Goal: Transaction & Acquisition: Book appointment/travel/reservation

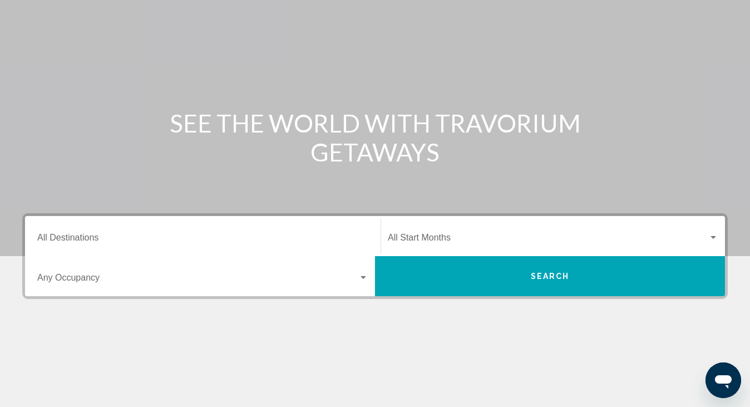
scroll to position [218, 0]
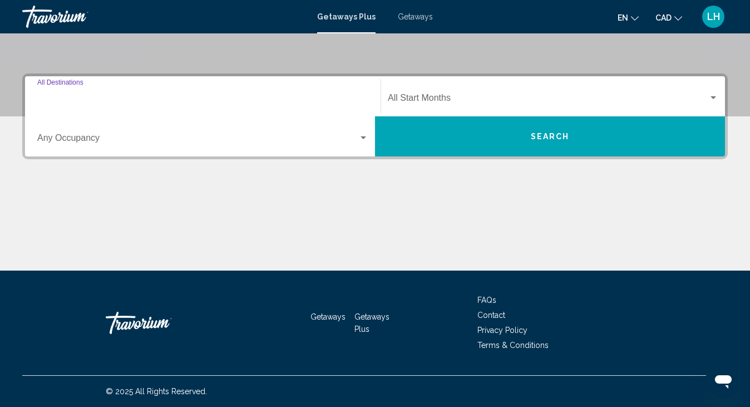
click at [71, 97] on input "Destination All Destinations" at bounding box center [202, 100] width 331 height 10
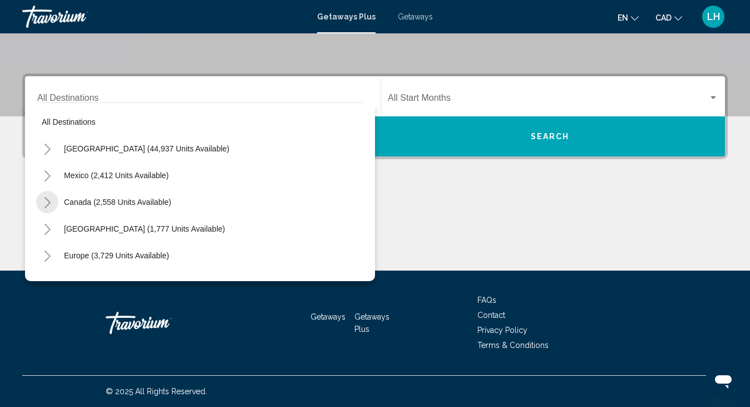
click at [45, 199] on icon "Toggle Canada (2,558 units available)" at bounding box center [47, 202] width 8 height 11
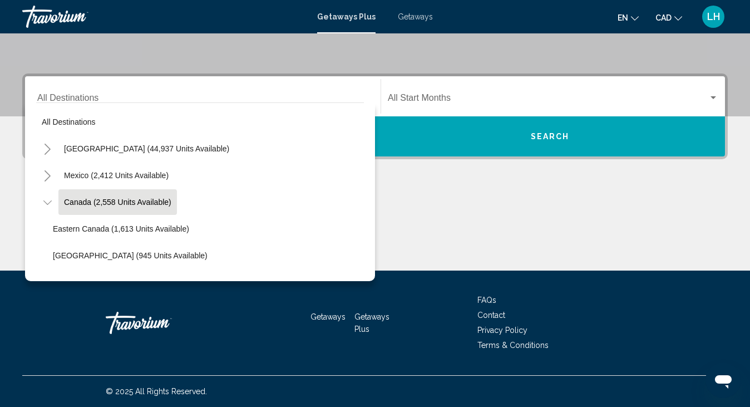
click at [151, 208] on button "Canada (2,558 units available)" at bounding box center [117, 202] width 118 height 26
type input "**********"
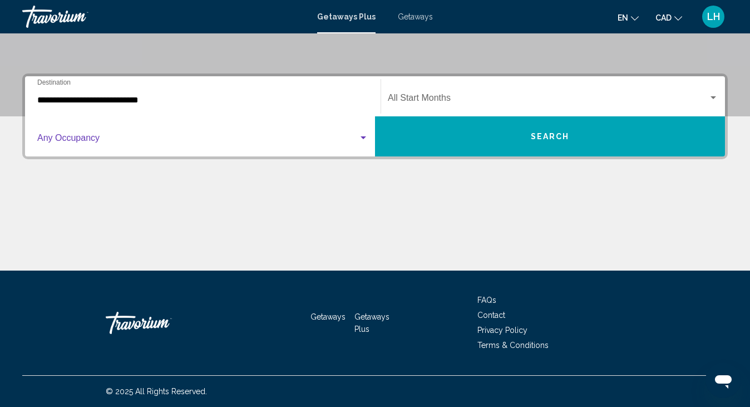
click at [367, 135] on div "Search widget" at bounding box center [363, 138] width 10 height 9
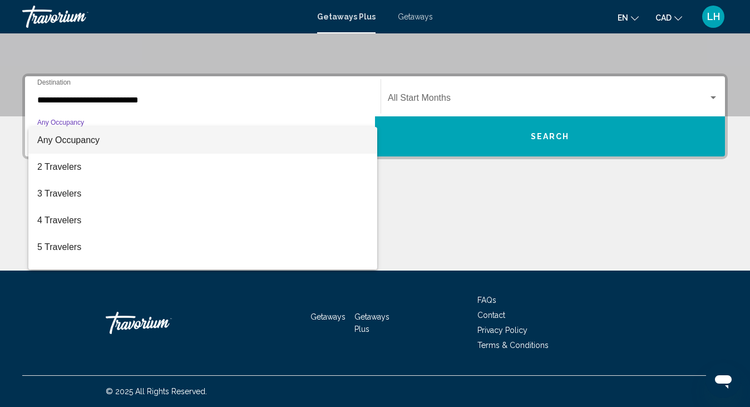
click at [429, 196] on div at bounding box center [375, 203] width 750 height 407
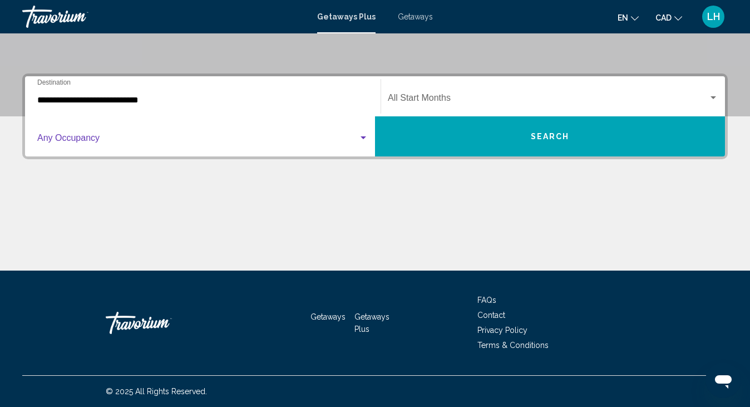
click at [365, 136] on div "Search widget" at bounding box center [363, 138] width 10 height 9
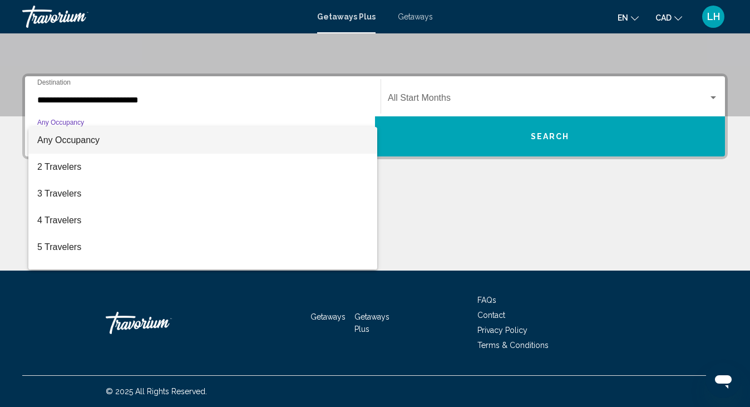
click at [550, 141] on div at bounding box center [375, 203] width 750 height 407
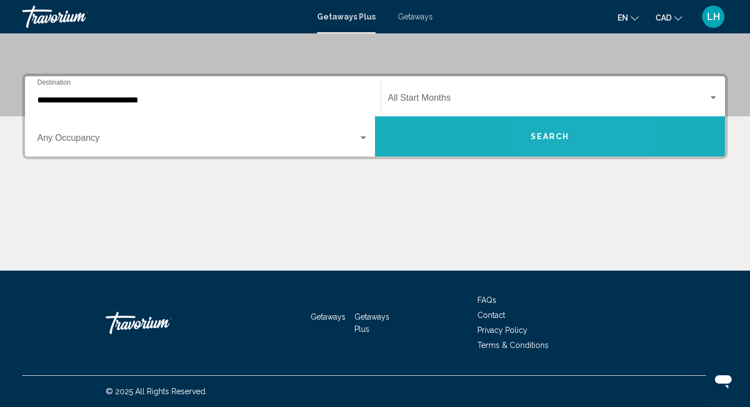
click at [549, 135] on span "Search" at bounding box center [550, 136] width 39 height 9
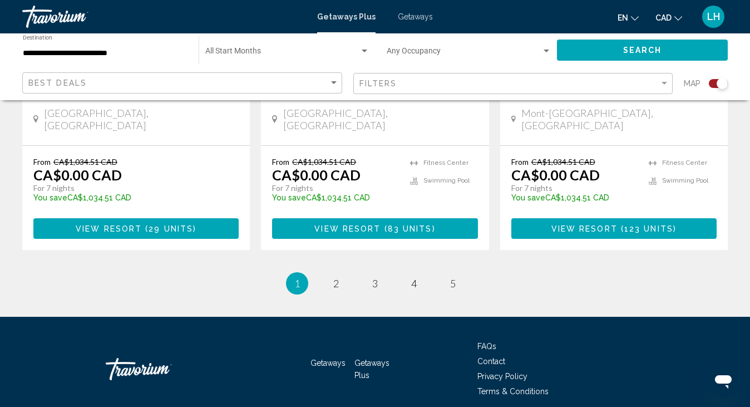
scroll to position [1852, 0]
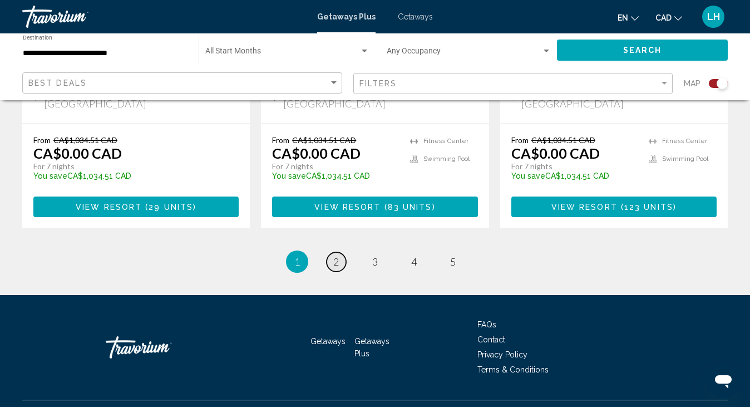
click at [337, 255] on span "2" at bounding box center [336, 261] width 6 height 12
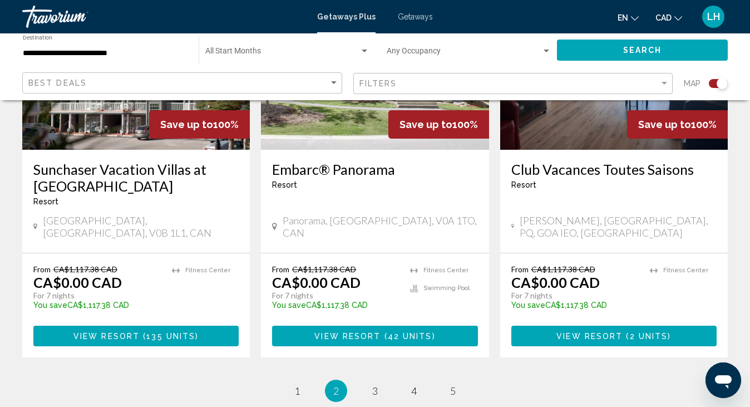
scroll to position [1852, 0]
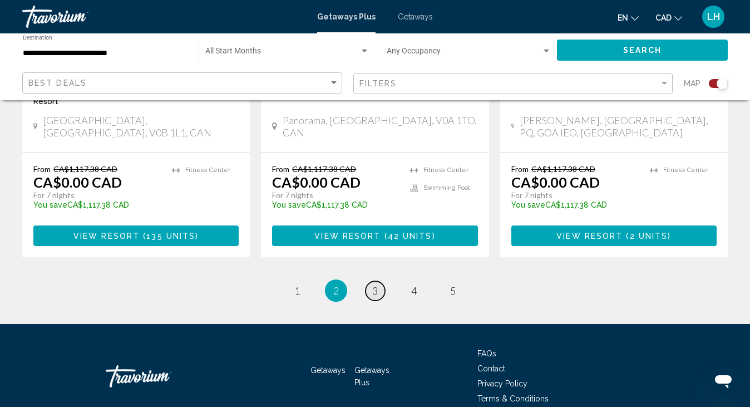
click at [375, 284] on span "3" at bounding box center [375, 290] width 6 height 12
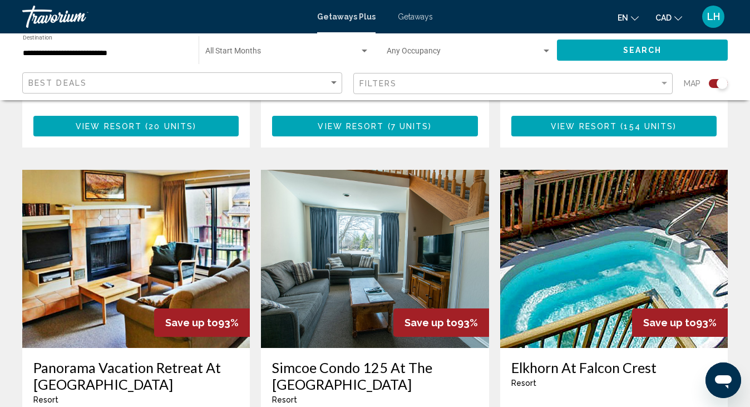
scroll to position [1532, 0]
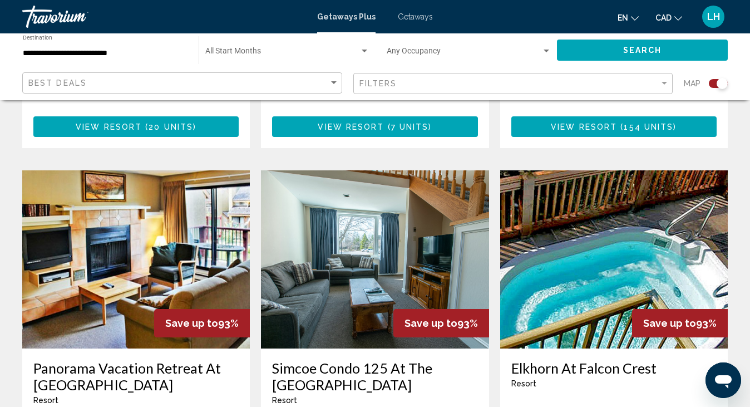
click at [711, 206] on img "Main content" at bounding box center [614, 259] width 228 height 178
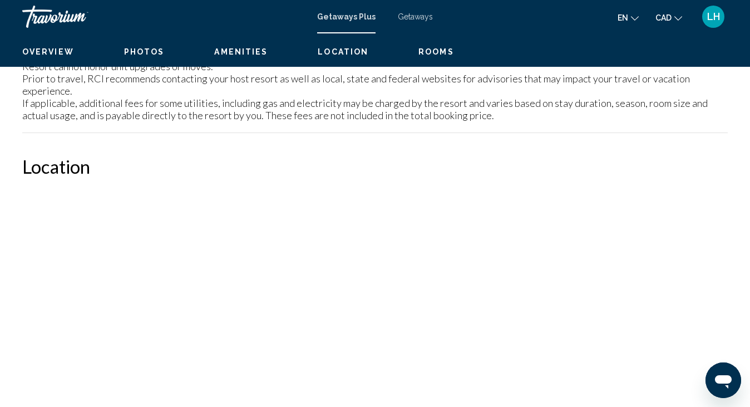
scroll to position [95, 0]
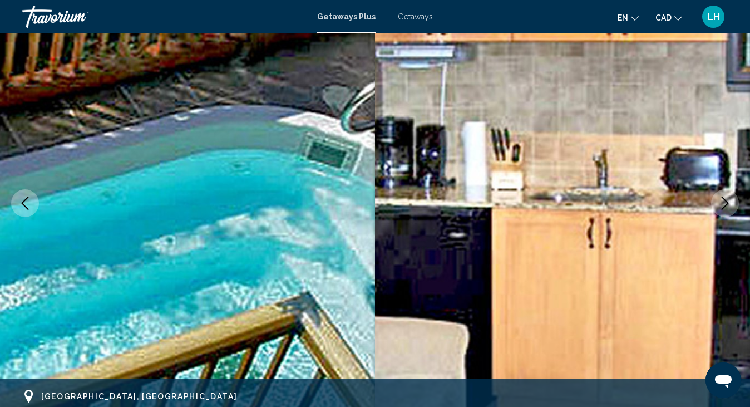
click at [729, 207] on icon "Next image" at bounding box center [724, 202] width 13 height 13
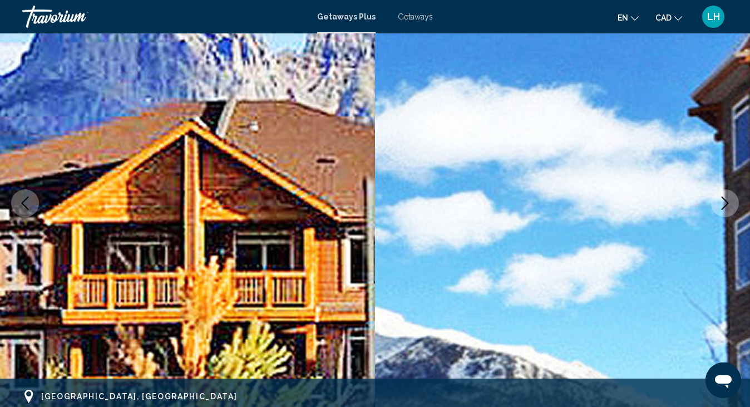
click at [725, 201] on icon "Next image" at bounding box center [724, 202] width 13 height 13
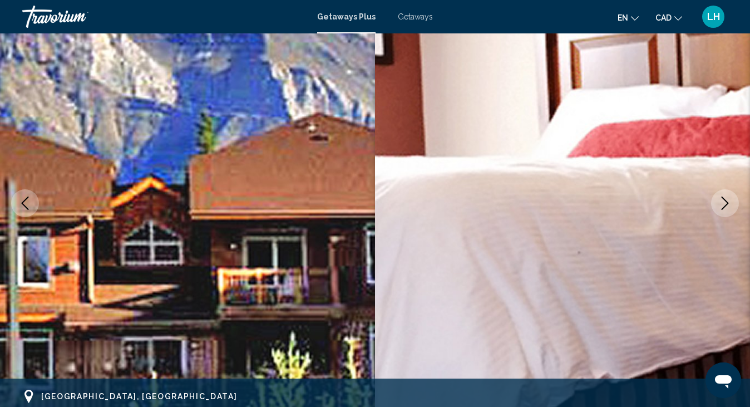
click at [724, 204] on icon "Next image" at bounding box center [724, 202] width 13 height 13
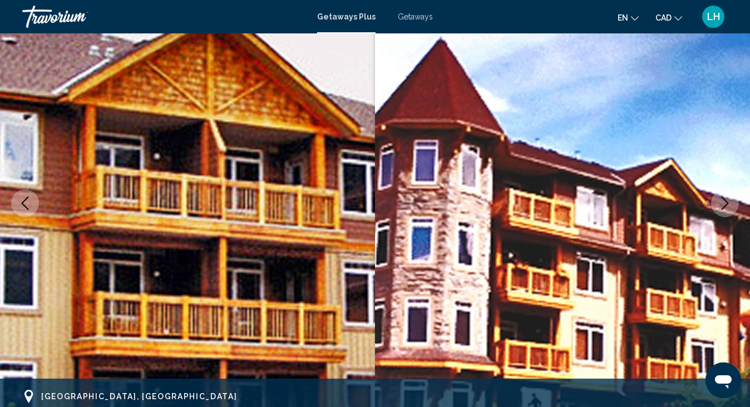
click at [724, 204] on icon "Next image" at bounding box center [724, 202] width 13 height 13
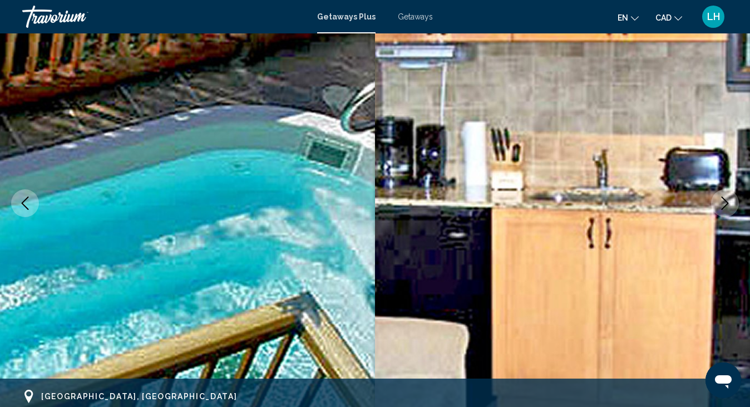
click at [724, 205] on icon "Next image" at bounding box center [724, 202] width 13 height 13
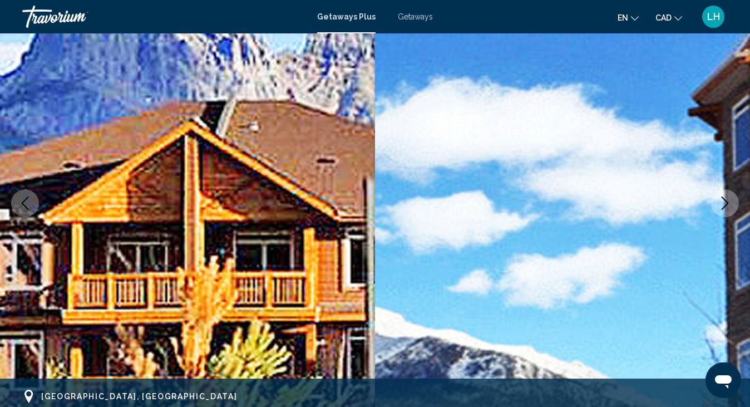
click at [724, 205] on icon "Next image" at bounding box center [724, 202] width 13 height 13
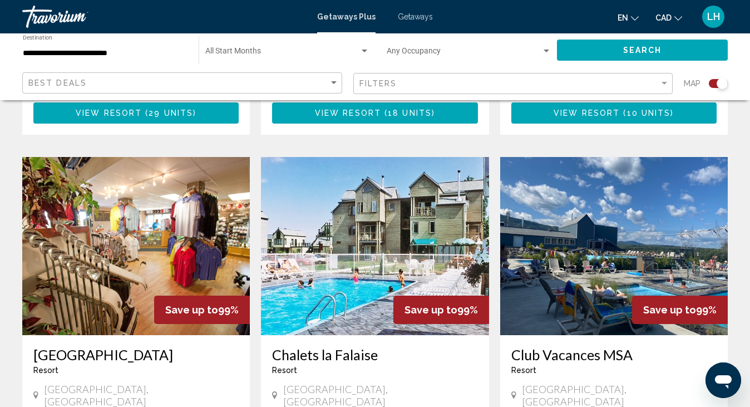
scroll to position [1224, 0]
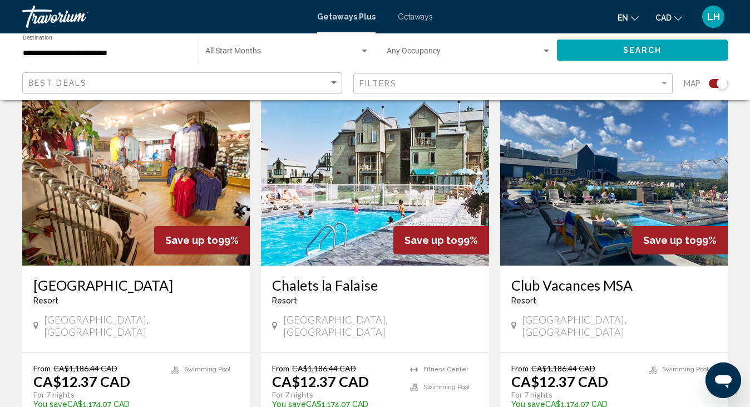
click at [628, 187] on img "Main content" at bounding box center [614, 176] width 228 height 178
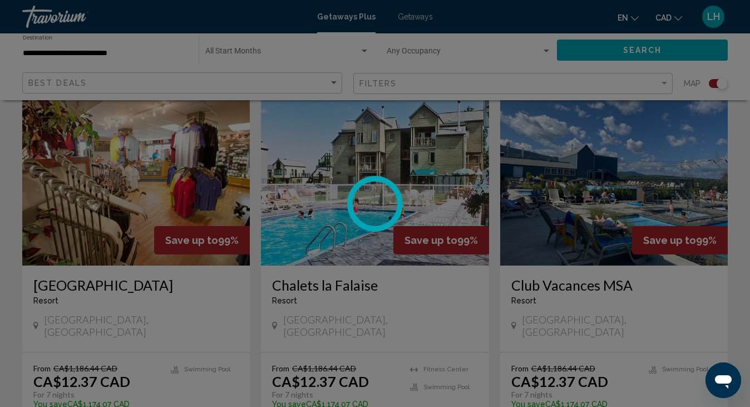
scroll to position [95, 0]
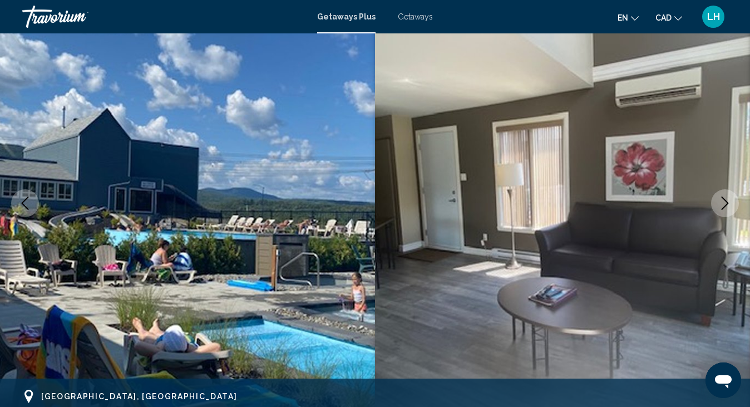
click at [723, 199] on icon "Next image" at bounding box center [724, 202] width 13 height 13
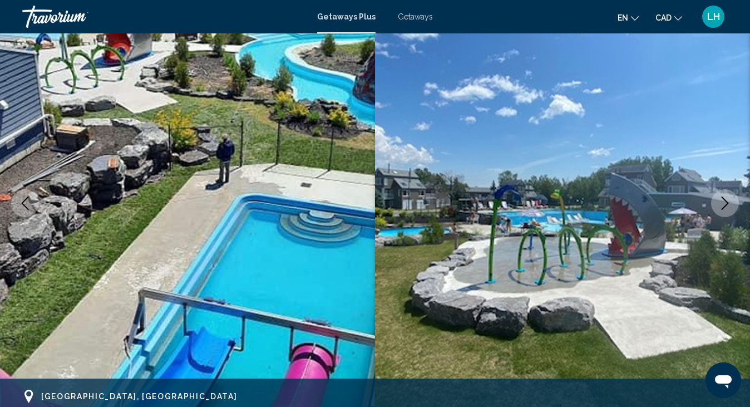
click at [723, 199] on icon "Next image" at bounding box center [724, 202] width 13 height 13
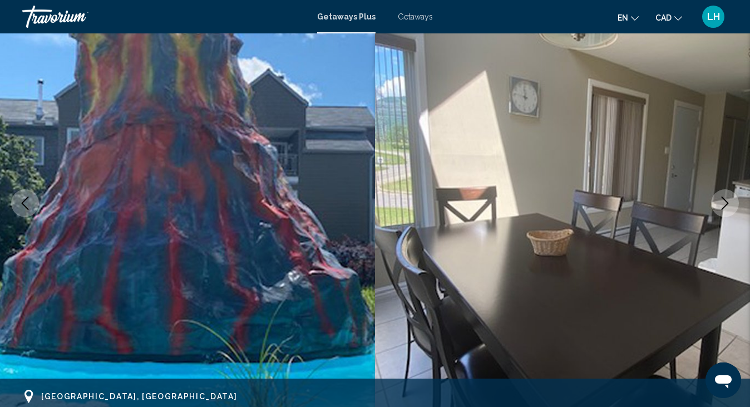
click at [723, 200] on icon "Next image" at bounding box center [724, 202] width 13 height 13
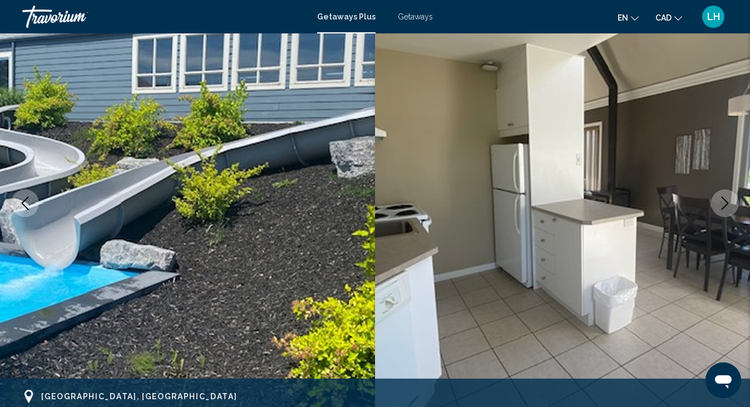
click at [723, 200] on icon "Next image" at bounding box center [724, 202] width 13 height 13
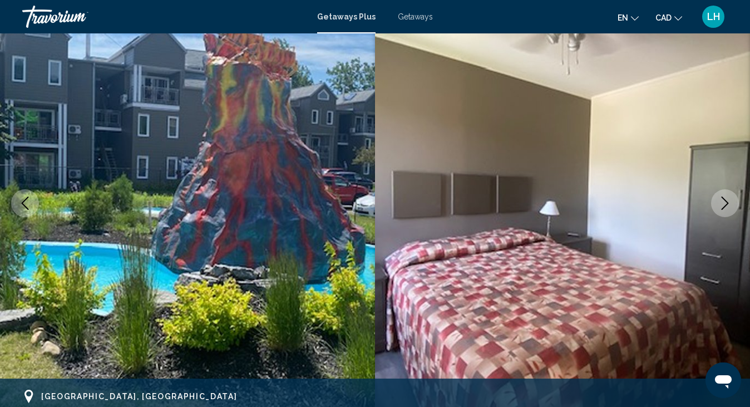
click at [723, 200] on icon "Next image" at bounding box center [724, 202] width 13 height 13
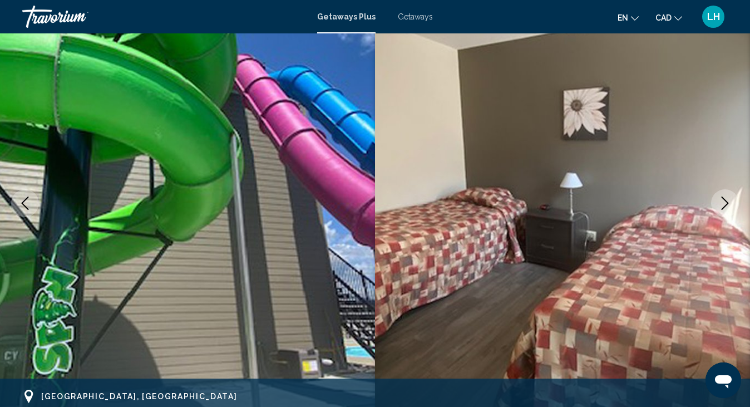
click at [723, 200] on icon "Next image" at bounding box center [724, 202] width 13 height 13
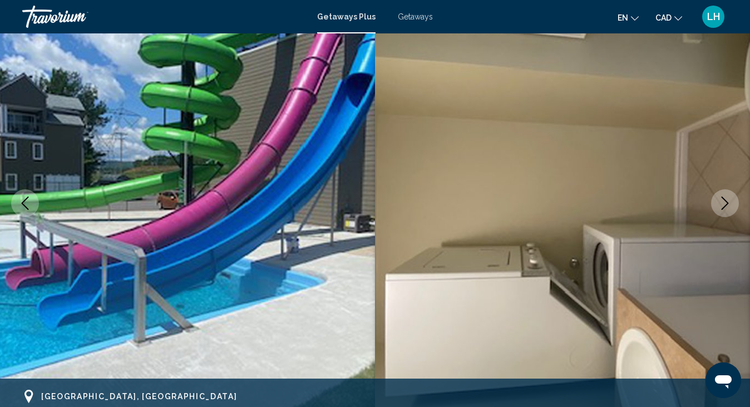
click at [722, 198] on icon "Next image" at bounding box center [724, 202] width 13 height 13
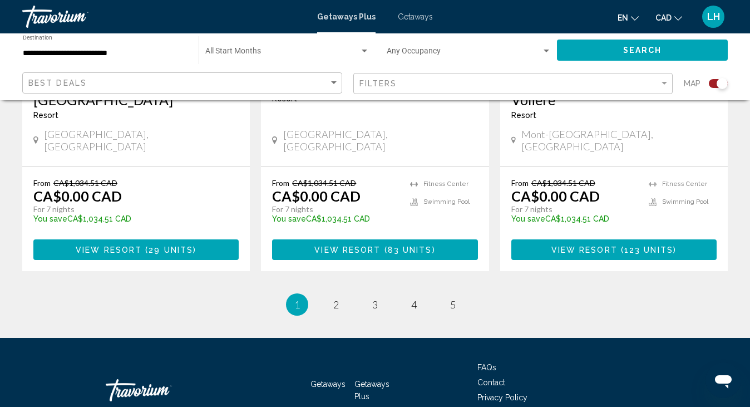
scroll to position [1836, 0]
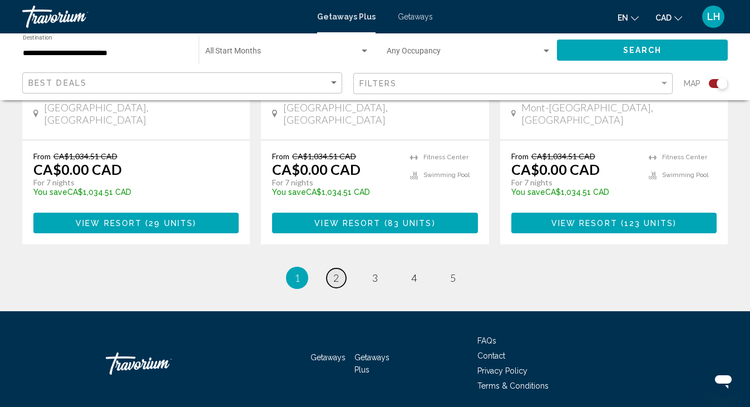
click at [337, 271] on span "2" at bounding box center [336, 277] width 6 height 12
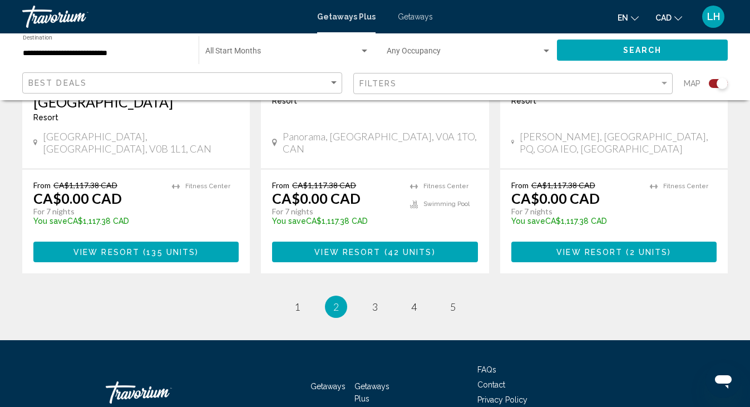
scroll to position [1852, 0]
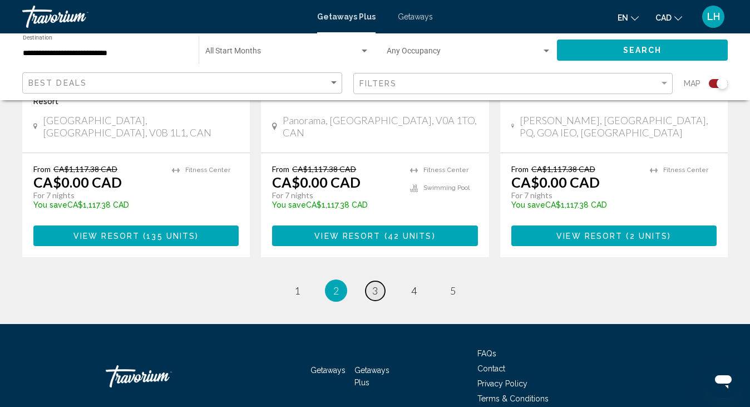
click at [376, 284] on span "3" at bounding box center [375, 290] width 6 height 12
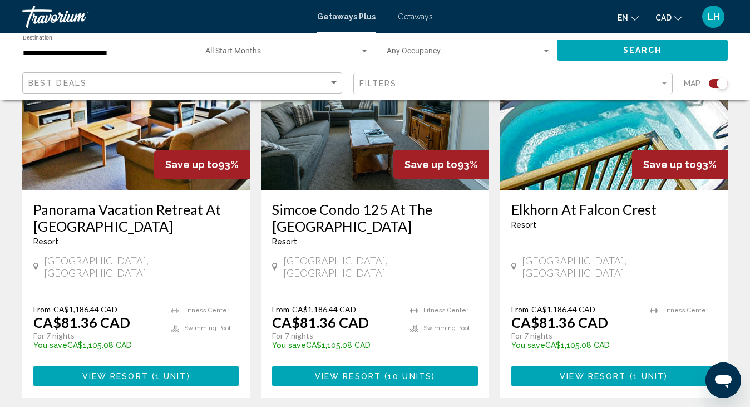
scroll to position [1725, 0]
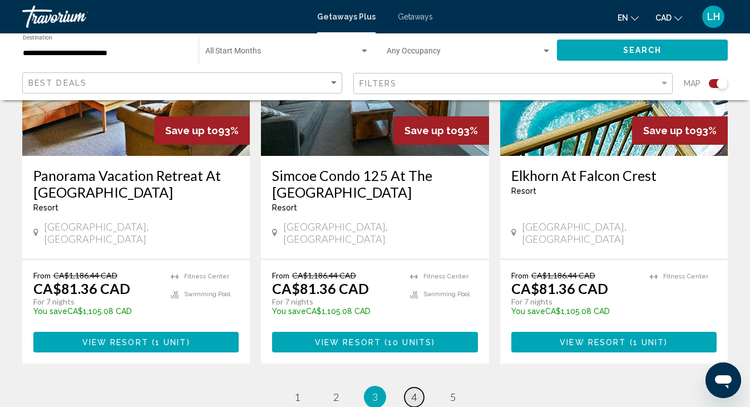
click at [416, 391] on span "4" at bounding box center [414, 397] width 6 height 12
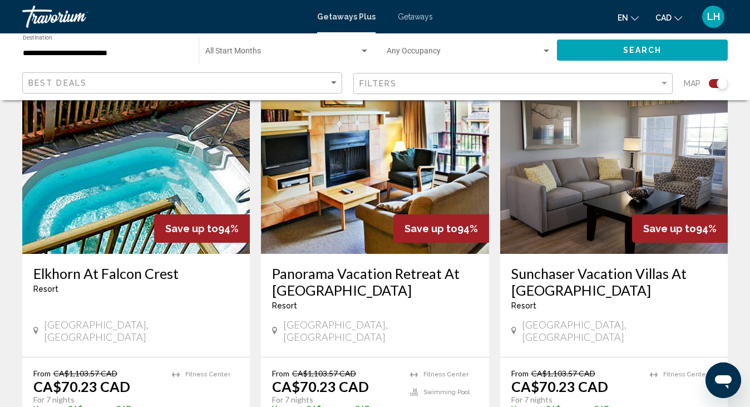
scroll to position [364, 0]
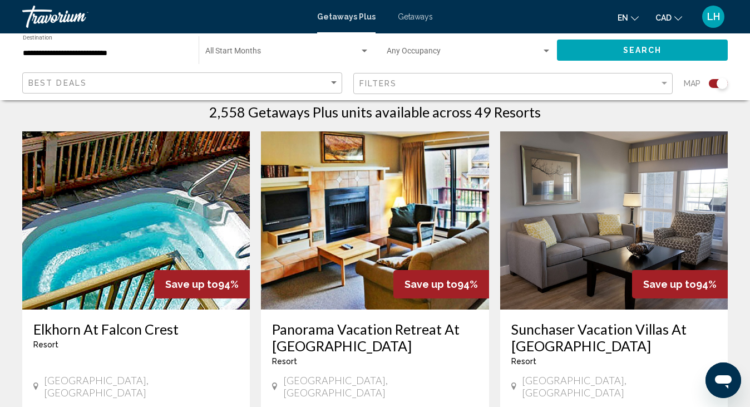
click at [477, 215] on img "Main content" at bounding box center [375, 220] width 228 height 178
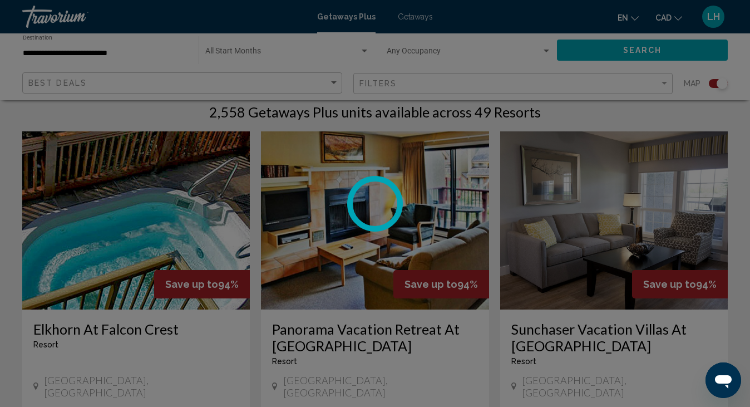
scroll to position [95, 0]
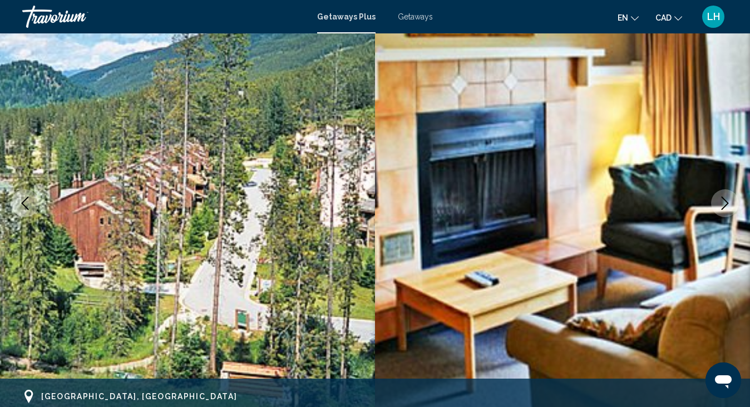
click at [726, 202] on icon "Next image" at bounding box center [724, 202] width 13 height 13
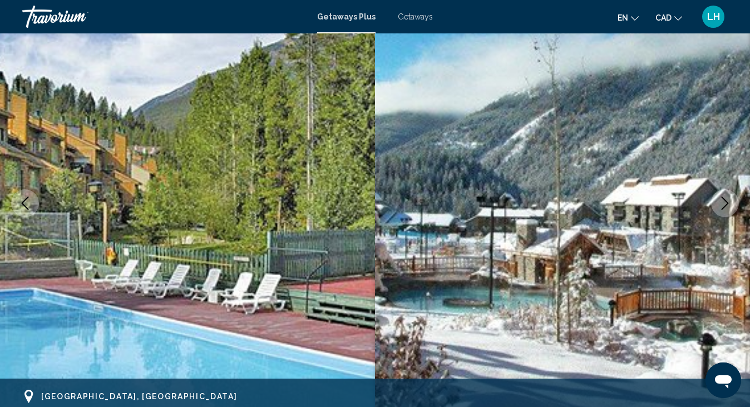
click at [726, 202] on icon "Next image" at bounding box center [724, 202] width 13 height 13
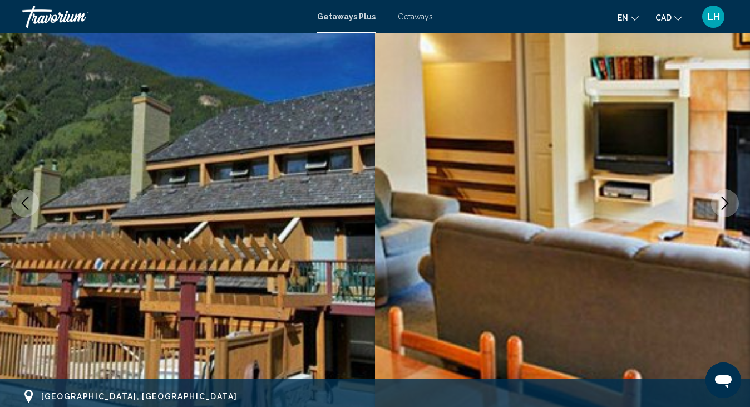
click at [726, 202] on icon "Next image" at bounding box center [724, 202] width 13 height 13
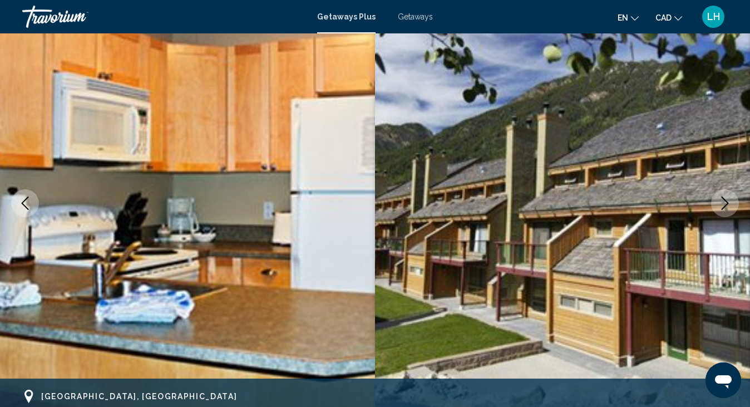
click at [726, 202] on icon "Next image" at bounding box center [724, 202] width 13 height 13
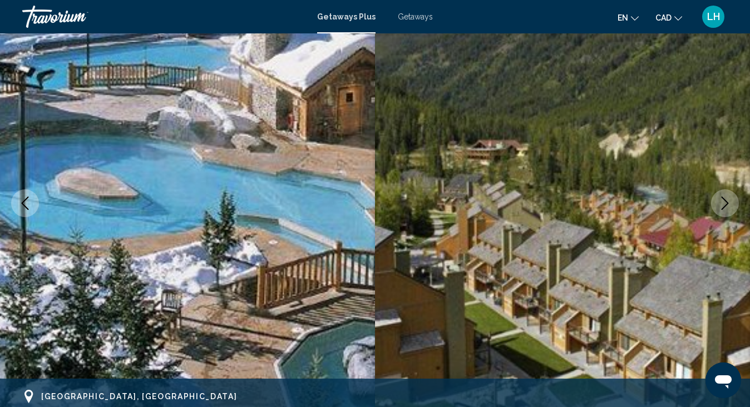
click at [726, 200] on icon "Next image" at bounding box center [724, 202] width 13 height 13
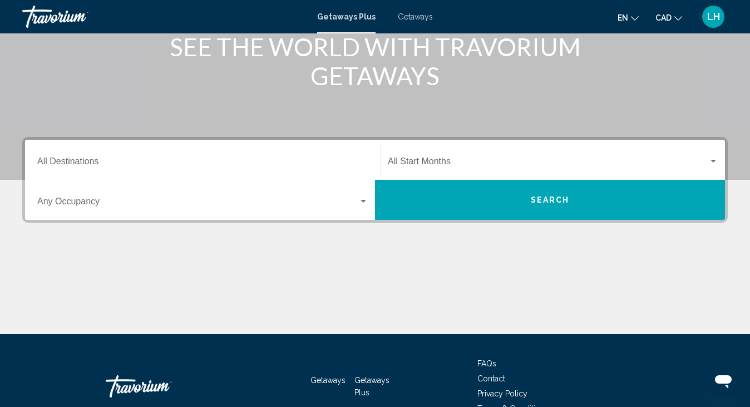
scroll to position [167, 0]
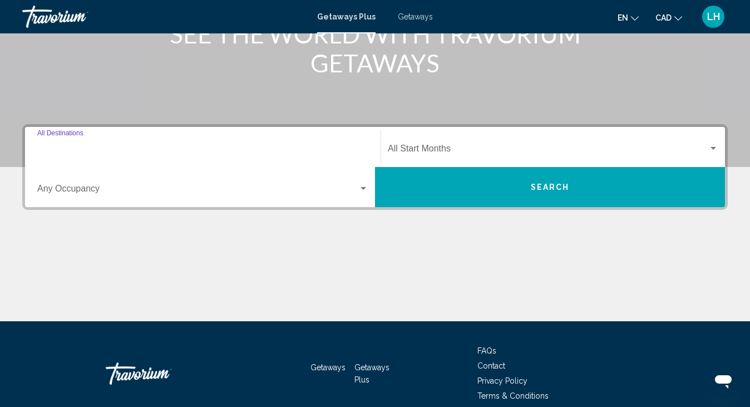
click at [67, 148] on input "Destination All Destinations" at bounding box center [202, 151] width 331 height 10
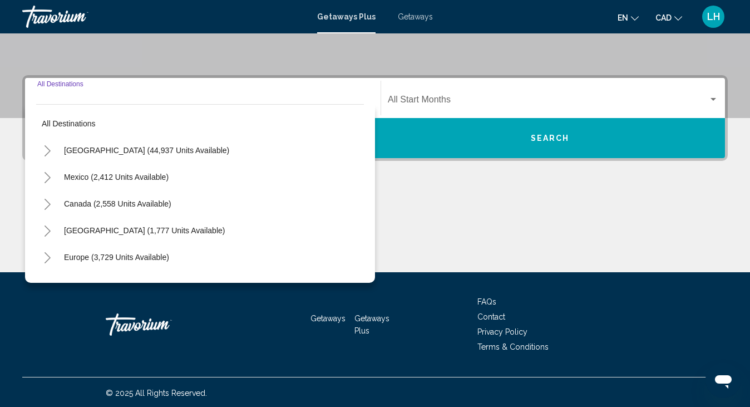
scroll to position [218, 0]
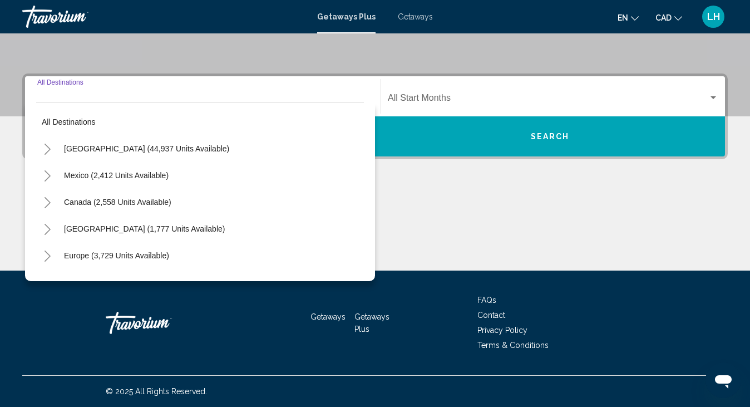
click at [47, 204] on icon "Toggle Canada (2,558 units available)" at bounding box center [47, 202] width 8 height 11
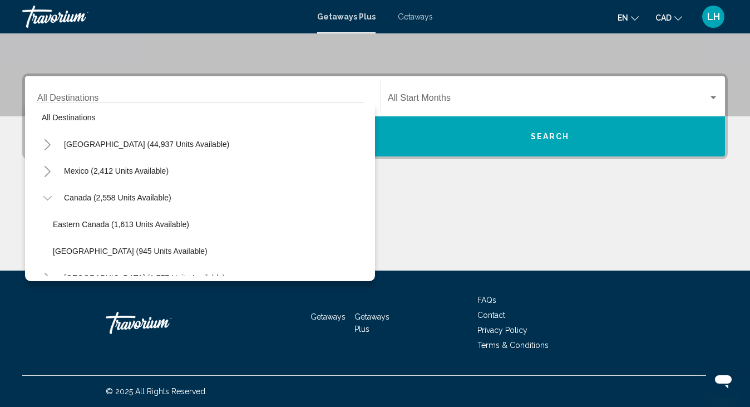
scroll to position [0, 0]
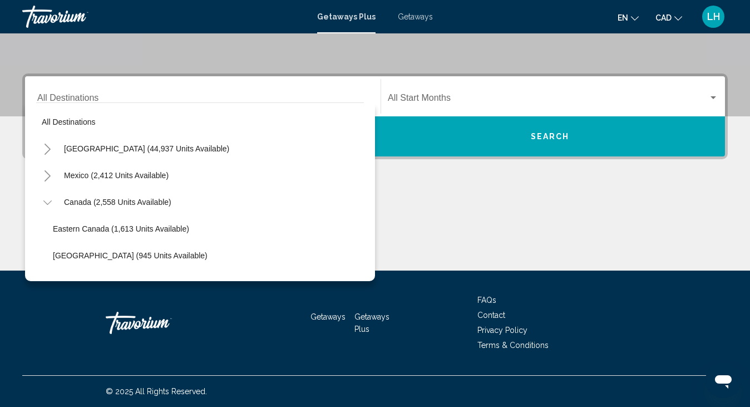
click at [396, 197] on div "Main content" at bounding box center [374, 228] width 705 height 83
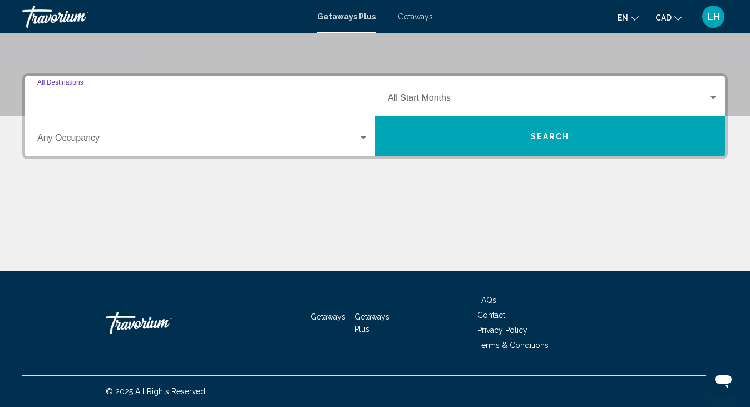
click at [65, 100] on input "Destination All Destinations" at bounding box center [202, 100] width 331 height 10
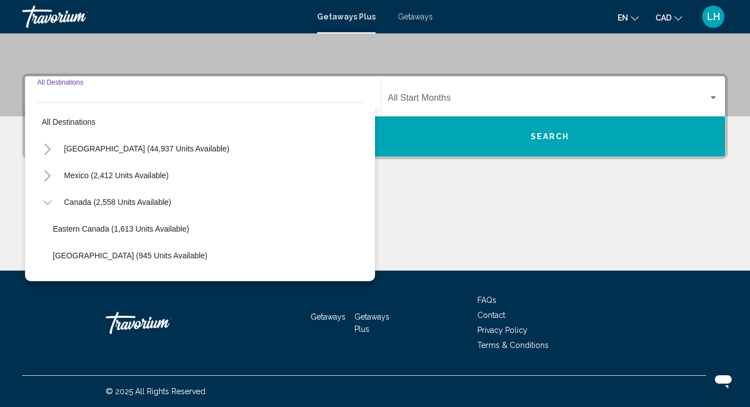
click at [51, 200] on icon "Toggle Canada (2,558 units available)" at bounding box center [47, 202] width 8 height 11
click at [505, 134] on button "Search" at bounding box center [550, 136] width 350 height 40
